Goal: Navigation & Orientation: Find specific page/section

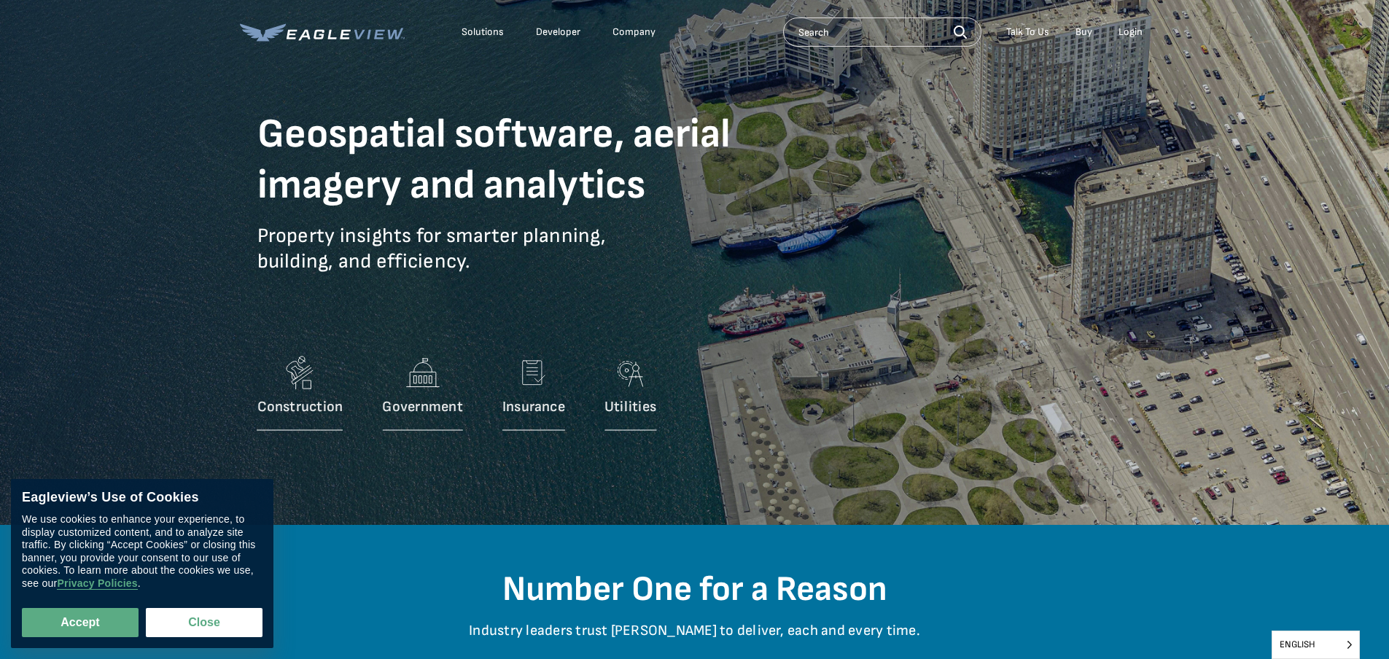
click at [1131, 28] on div "Login" at bounding box center [1131, 32] width 24 height 13
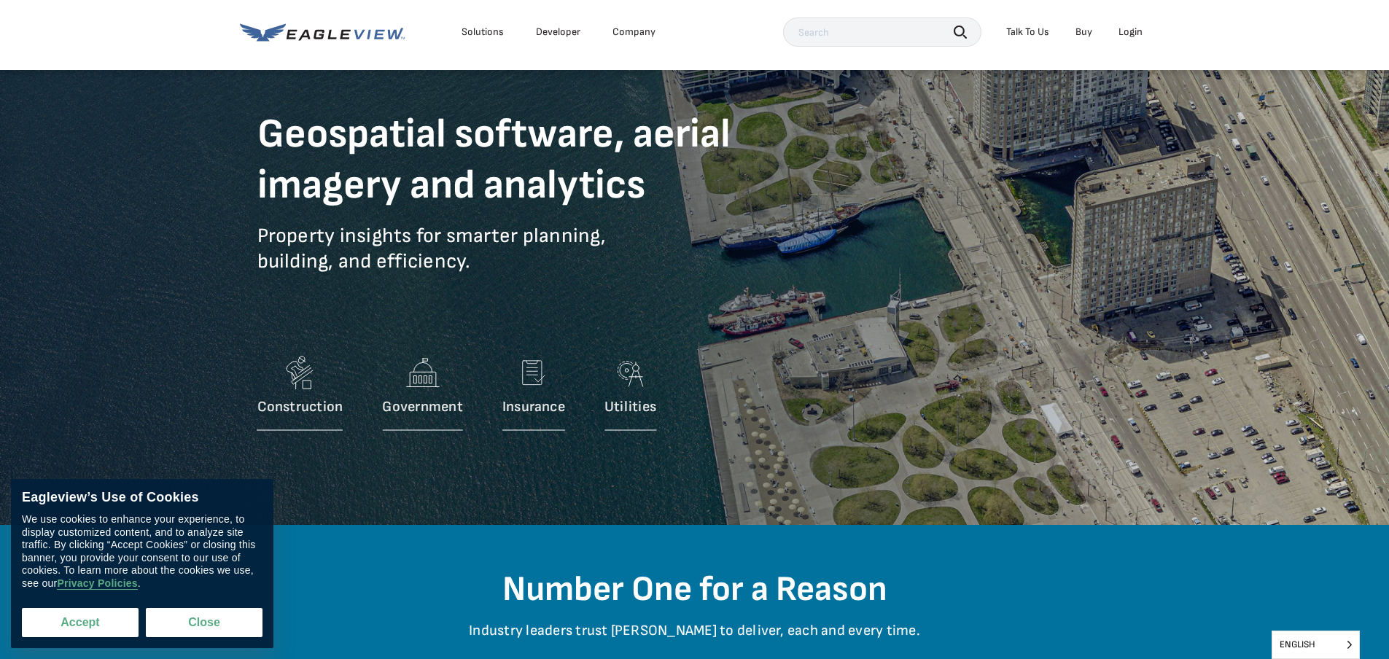
click at [84, 623] on button "Accept" at bounding box center [80, 622] width 117 height 29
checkbox input "true"
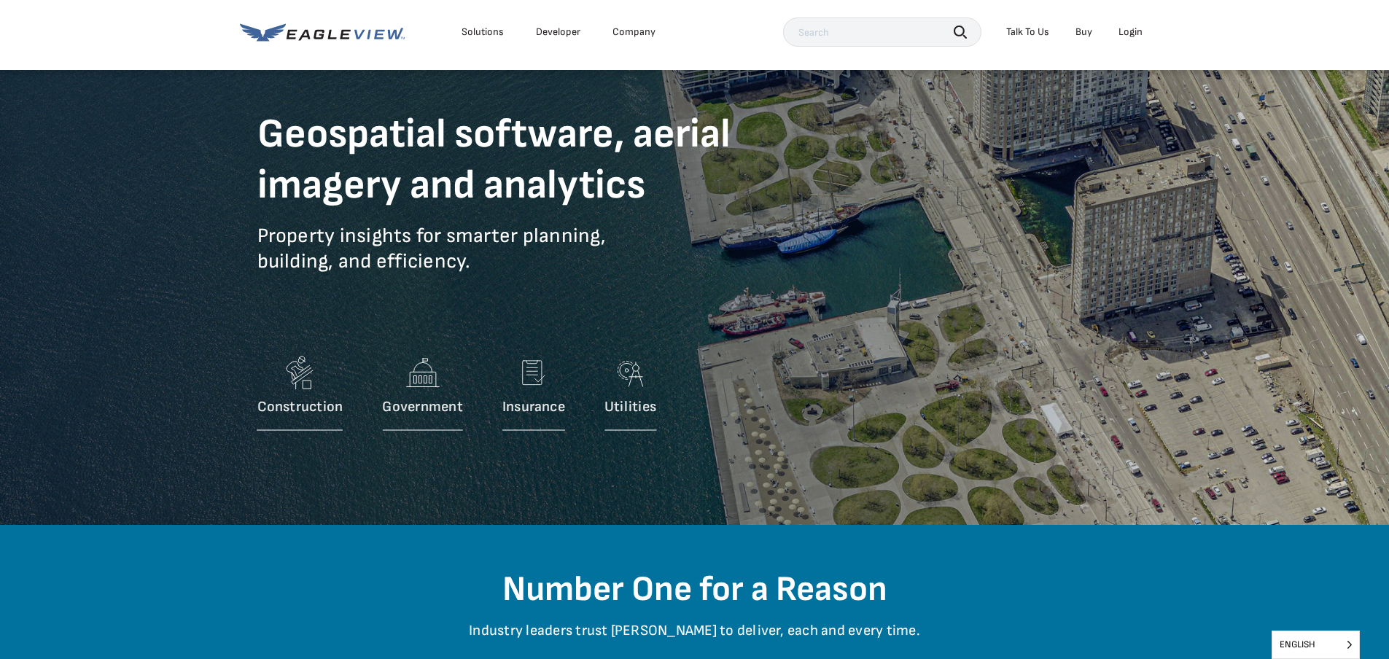
click at [1128, 32] on div "Login" at bounding box center [1131, 32] width 24 height 13
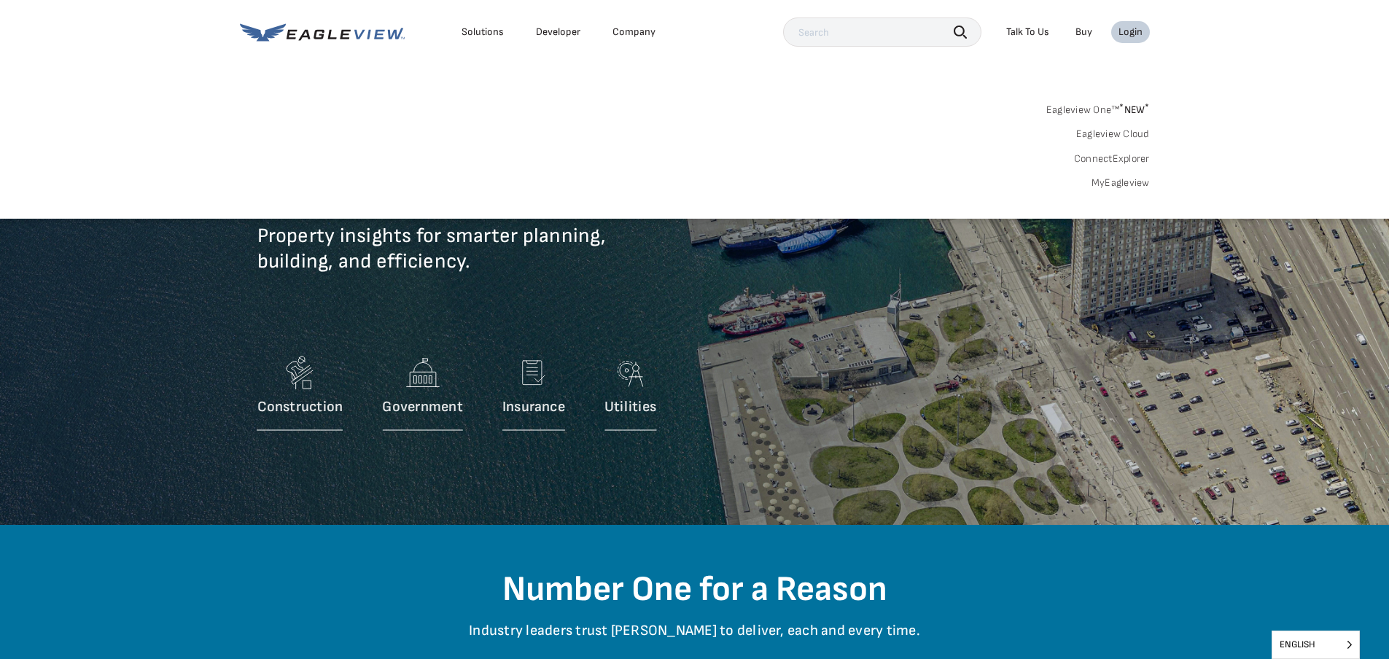
click at [1128, 32] on div "Login" at bounding box center [1131, 32] width 24 height 13
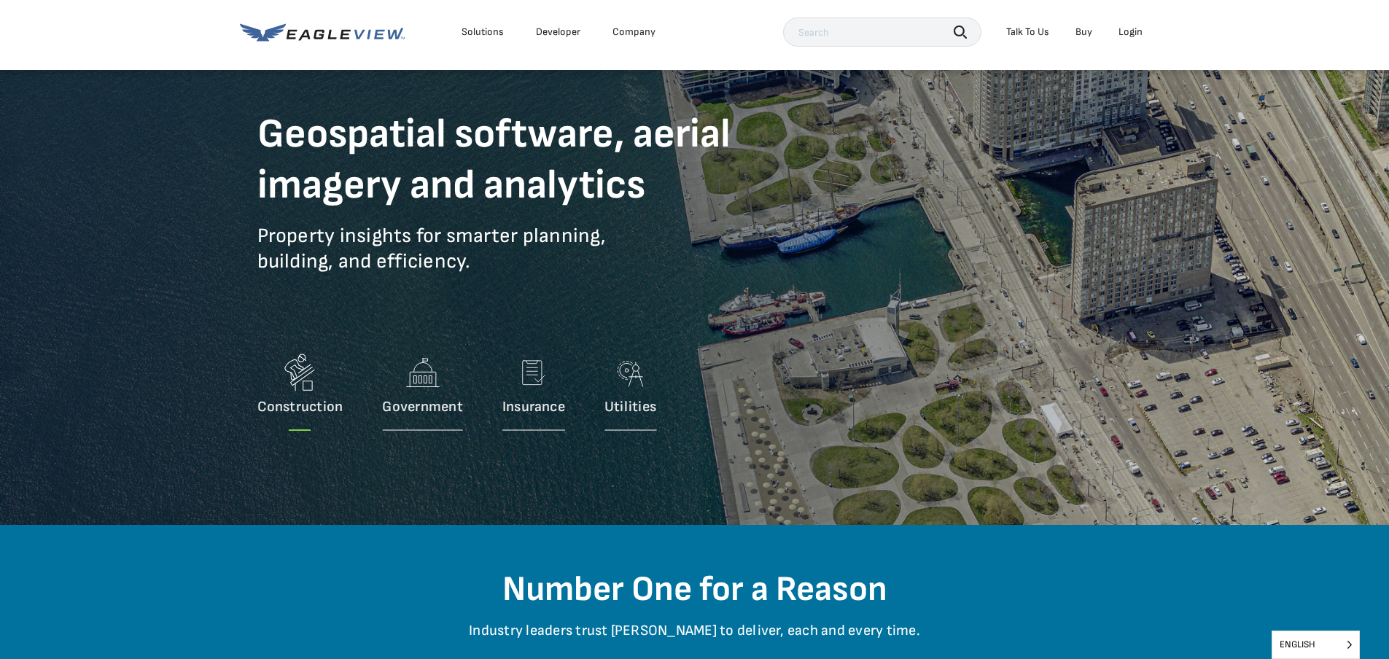
click at [297, 393] on img at bounding box center [300, 374] width 44 height 47
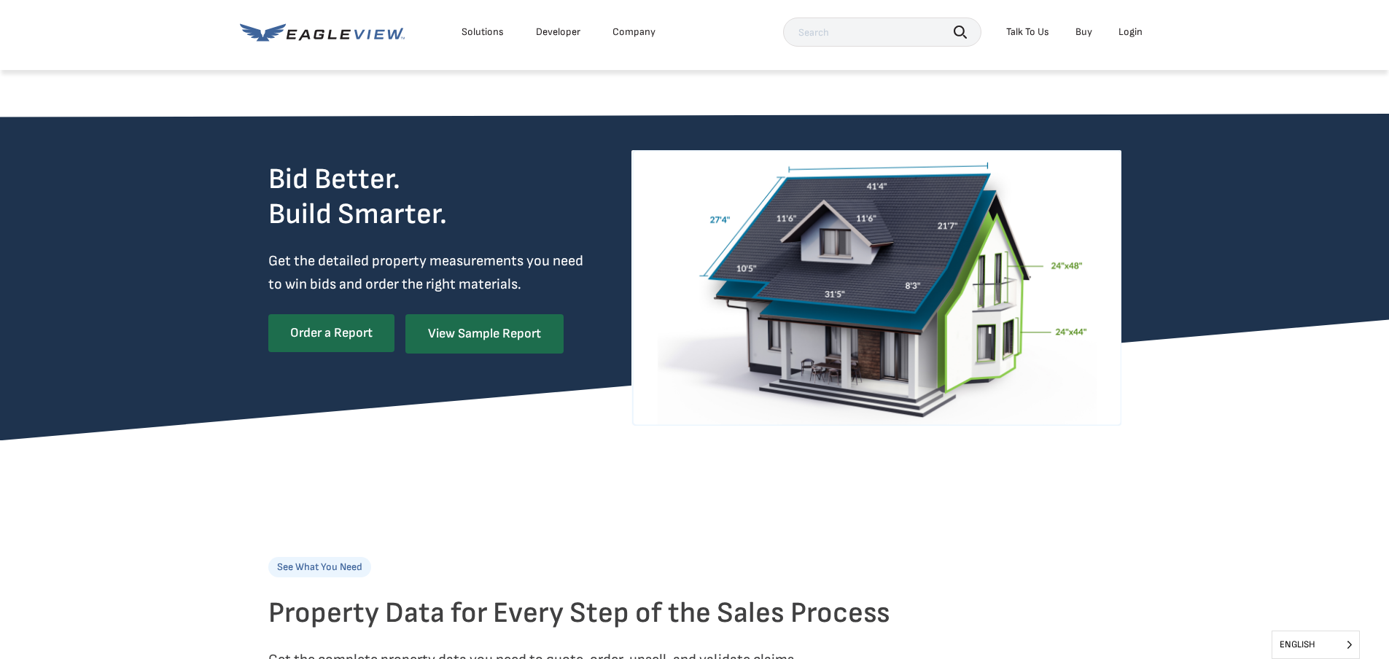
click at [1136, 32] on div "Login" at bounding box center [1131, 32] width 24 height 13
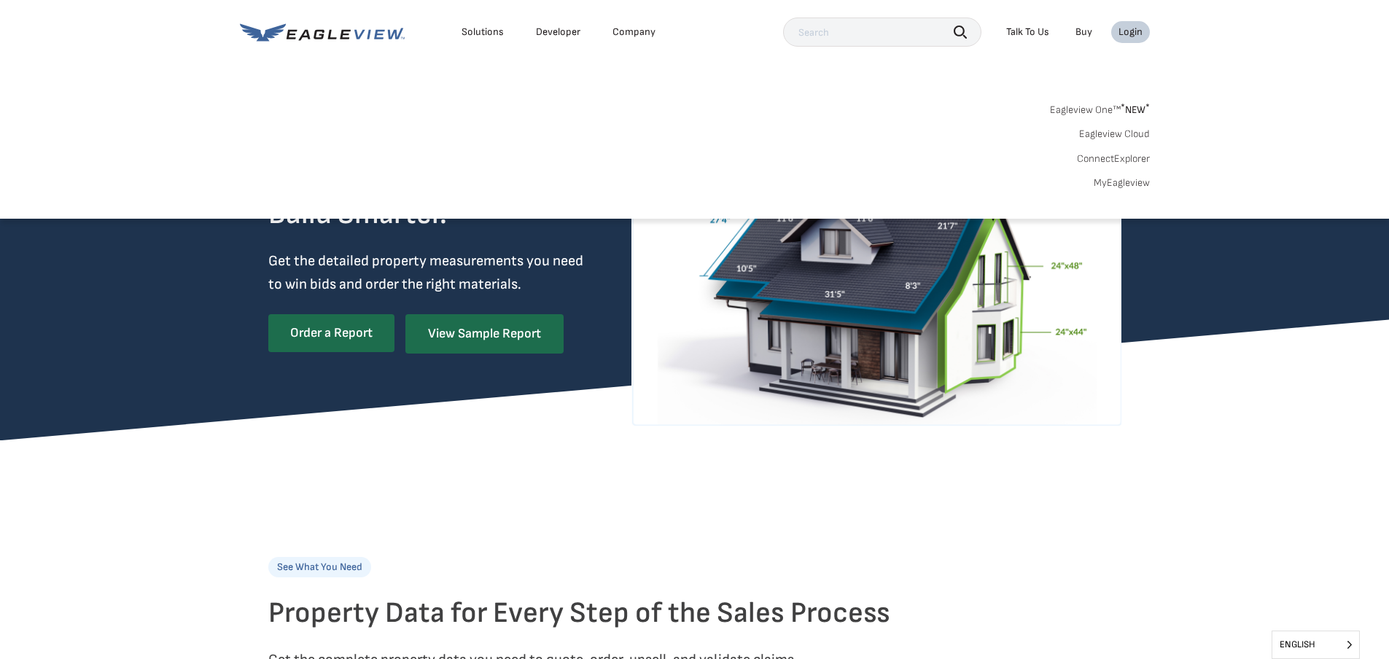
click at [1108, 186] on link "MyEagleview" at bounding box center [1122, 182] width 56 height 13
